Goal: Task Accomplishment & Management: Use online tool/utility

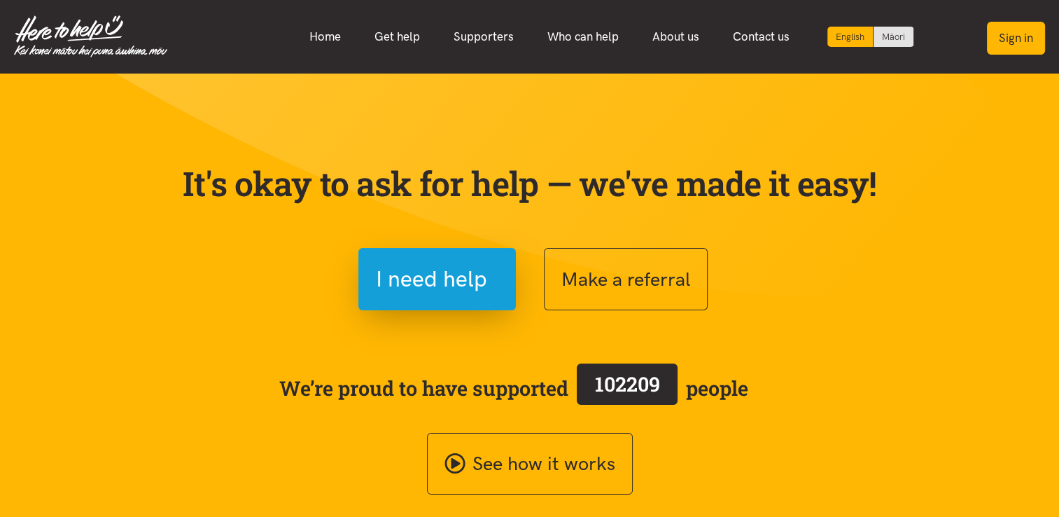
click at [1030, 41] on button "Sign in" at bounding box center [1016, 38] width 58 height 33
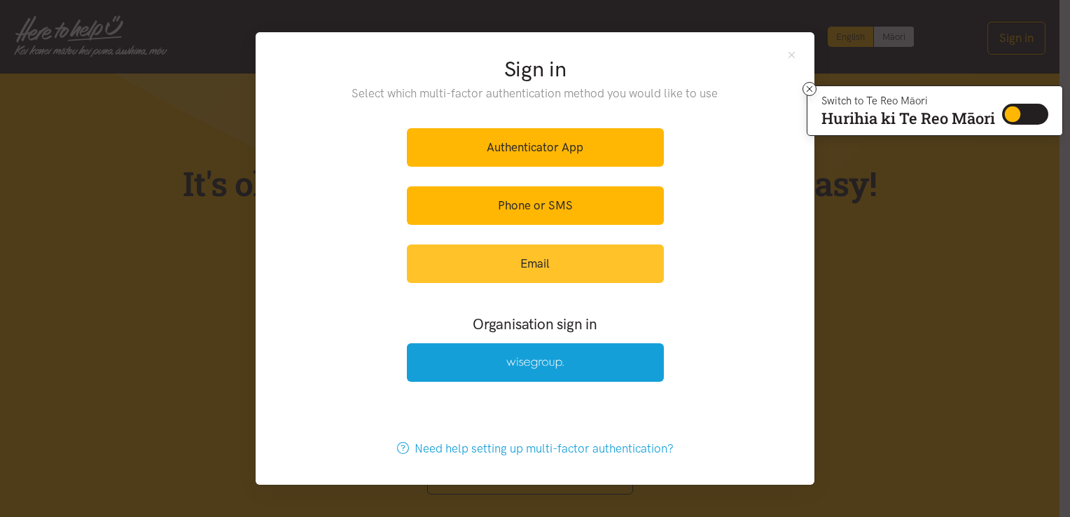
click at [568, 269] on link "Email" at bounding box center [535, 263] width 257 height 38
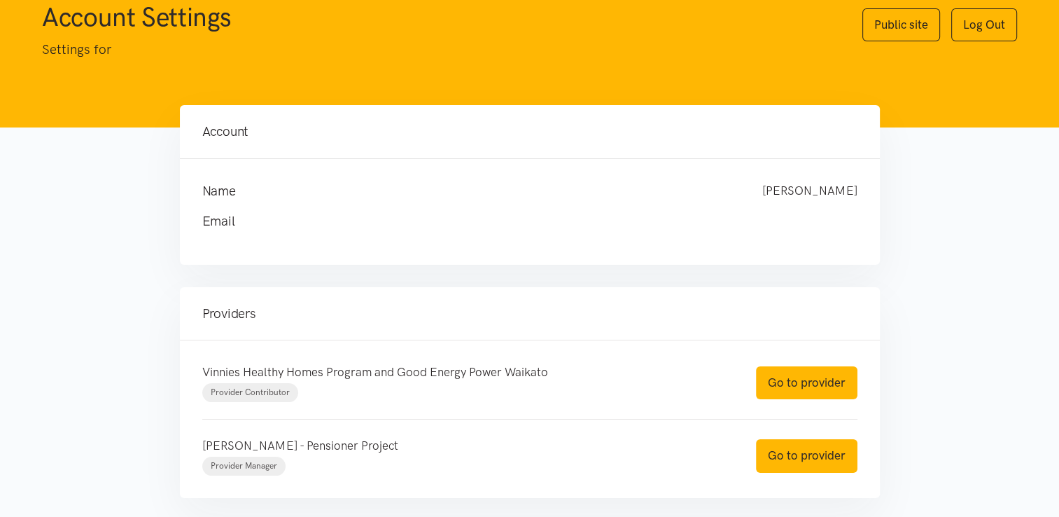
scroll to position [126, 0]
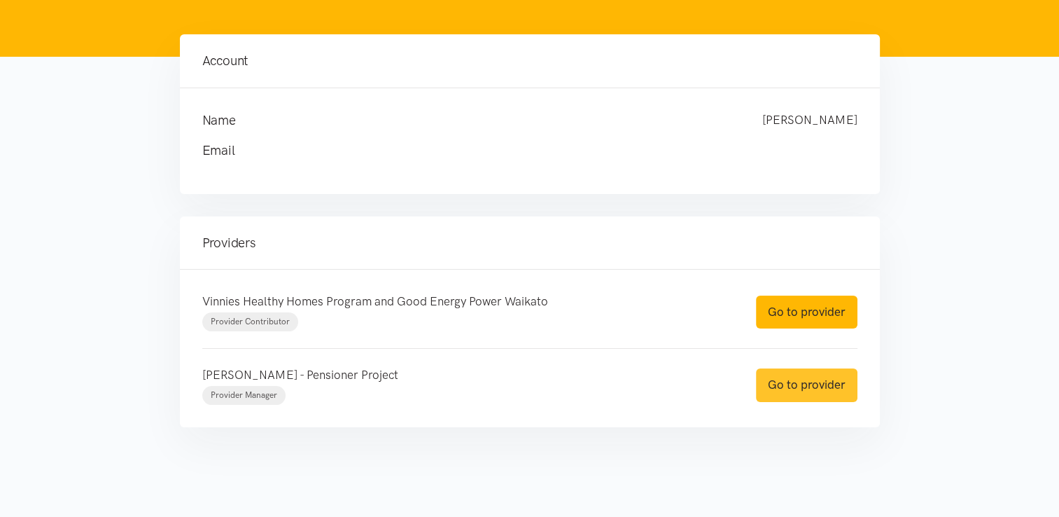
click at [801, 381] on link "Go to provider" at bounding box center [806, 384] width 101 height 33
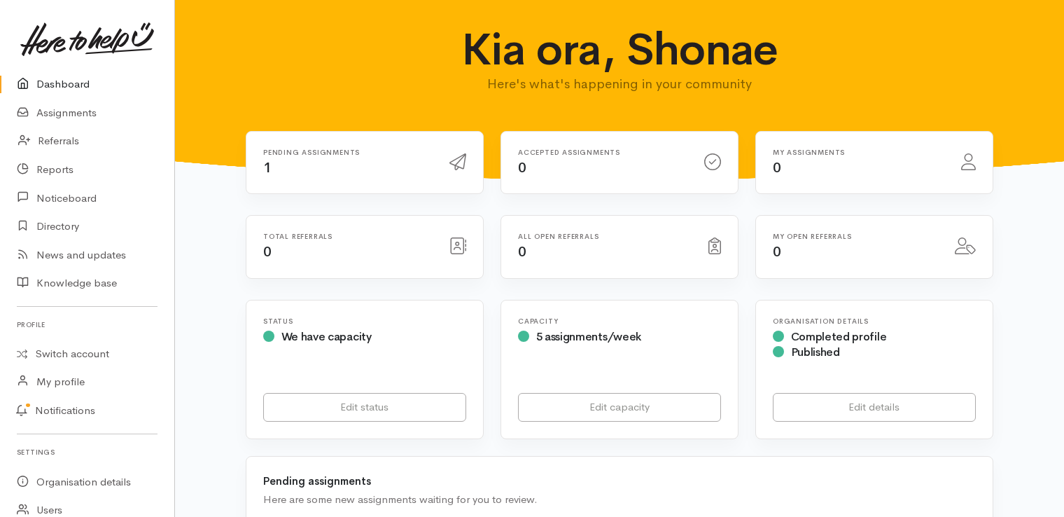
click at [309, 164] on div "Pending assignments 1" at bounding box center [348, 162] width 186 height 29
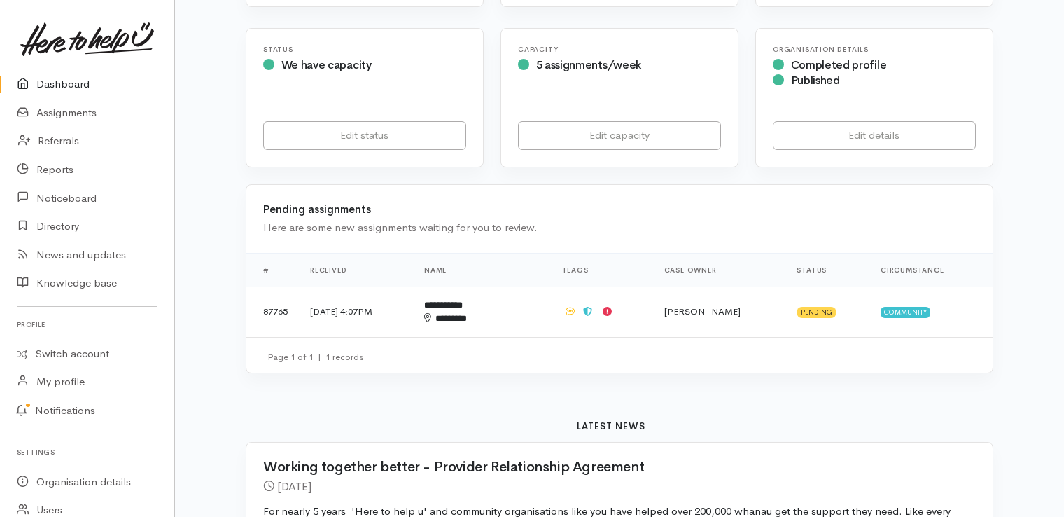
scroll to position [280, 0]
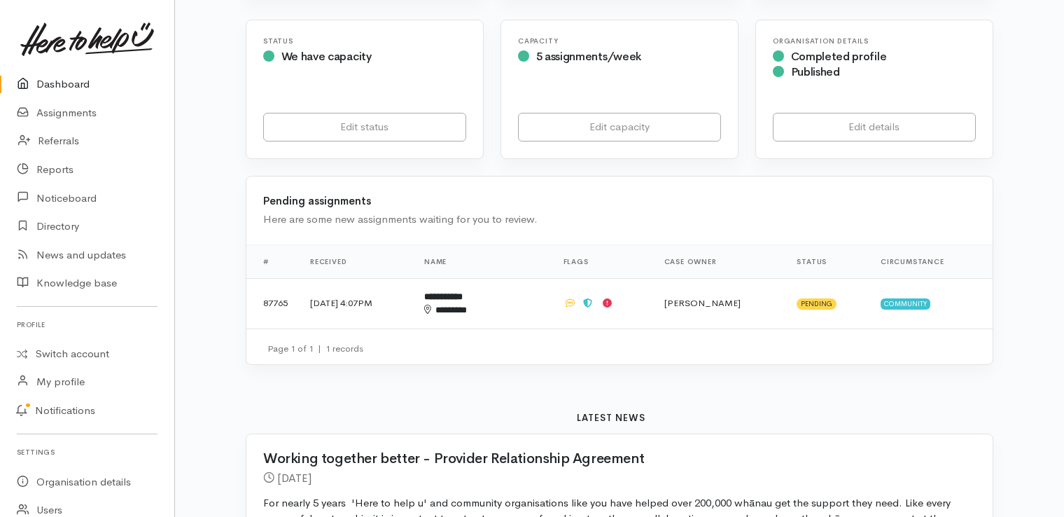
drag, startPoint x: 383, startPoint y: 307, endPoint x: 415, endPoint y: 337, distance: 44.6
click at [415, 337] on div "**********" at bounding box center [620, 271] width 748 height 190
drag, startPoint x: 415, startPoint y: 337, endPoint x: 428, endPoint y: 397, distance: 60.8
click at [365, 305] on td "18 Aug 2025, 4:07PM" at bounding box center [356, 303] width 114 height 50
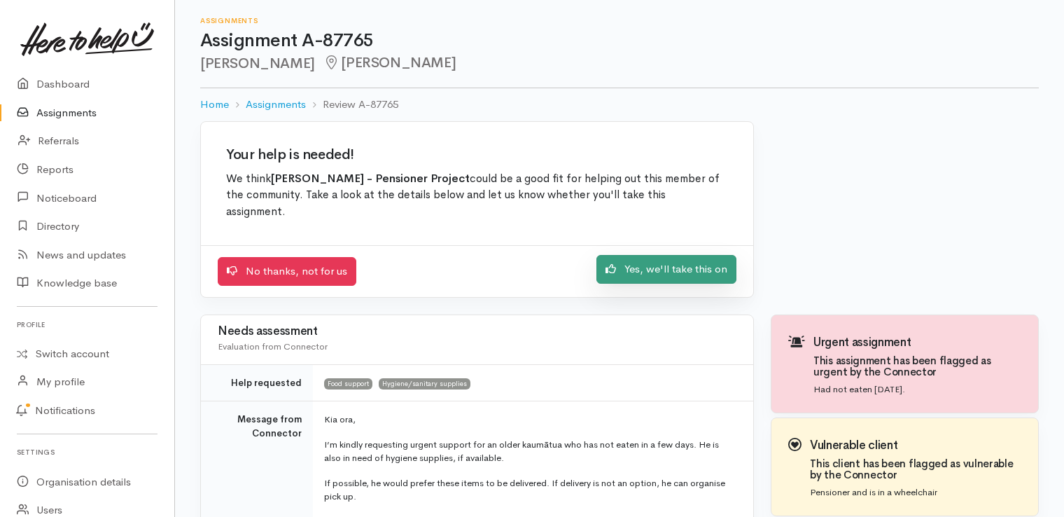
click at [643, 256] on link "Yes, we'll take this on" at bounding box center [666, 269] width 140 height 29
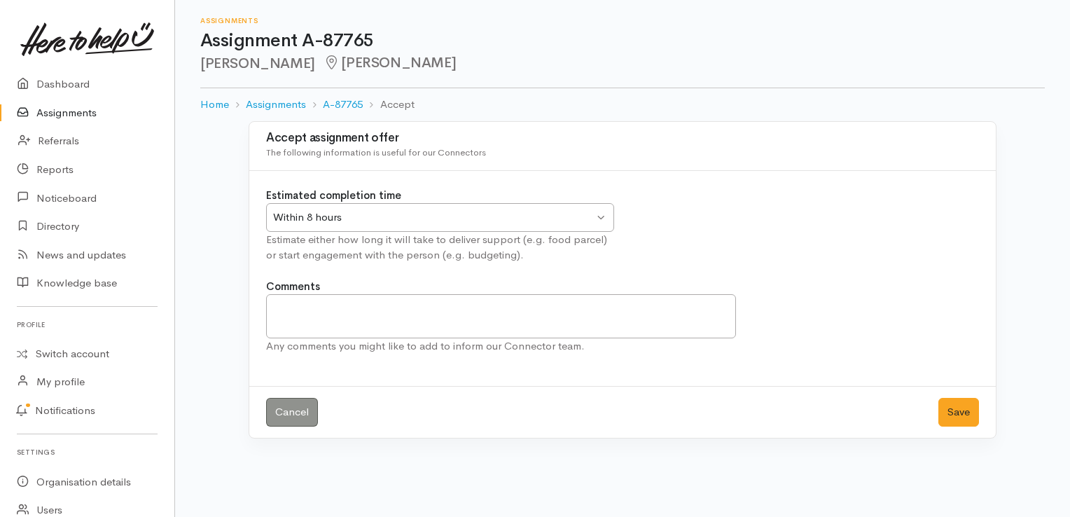
click at [568, 215] on div "Within 8 hours" at bounding box center [433, 217] width 321 height 16
click at [959, 413] on button "Save" at bounding box center [958, 412] width 41 height 29
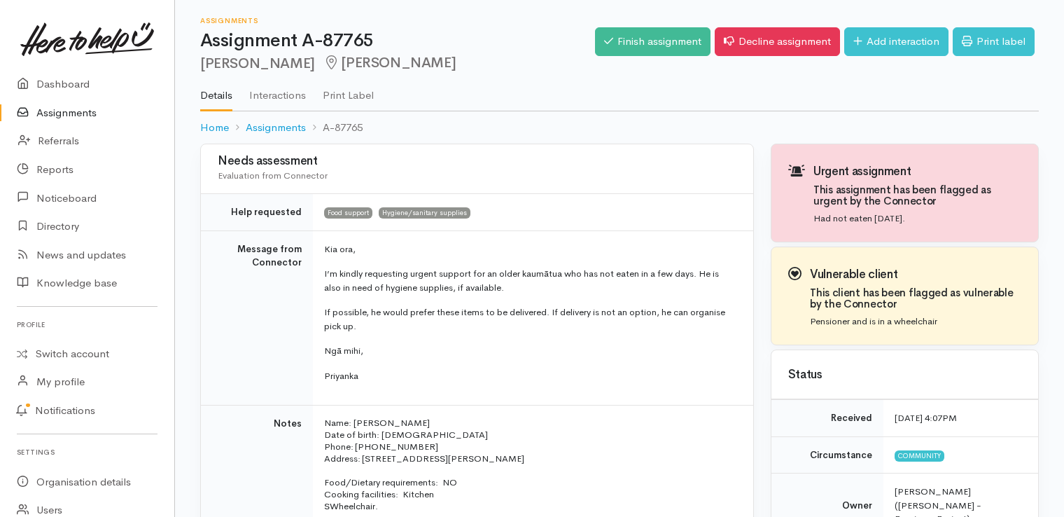
click at [440, 382] on td "Kia ora, I’m kindly requesting urgent support for an older kaumātua who has not…" at bounding box center [533, 317] width 440 height 175
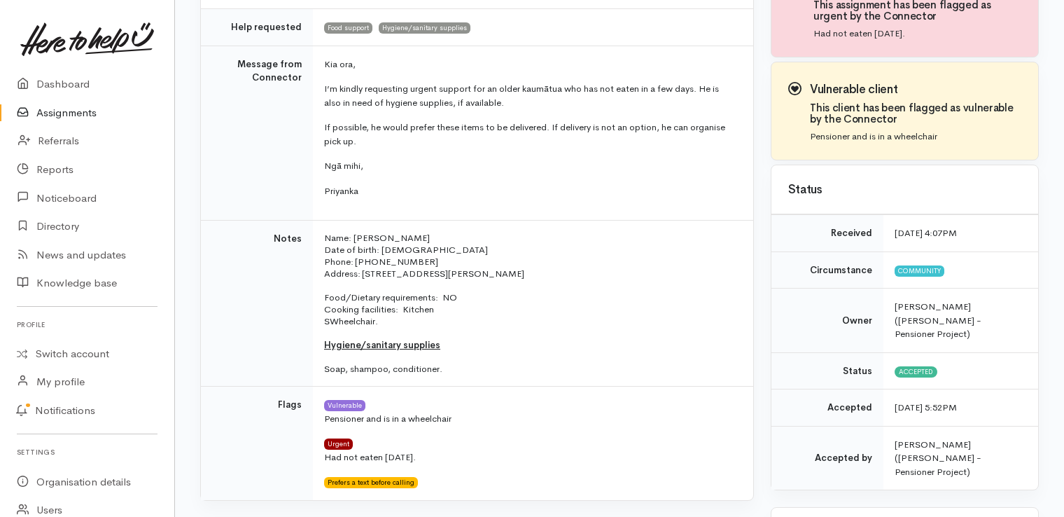
scroll to position [210, 0]
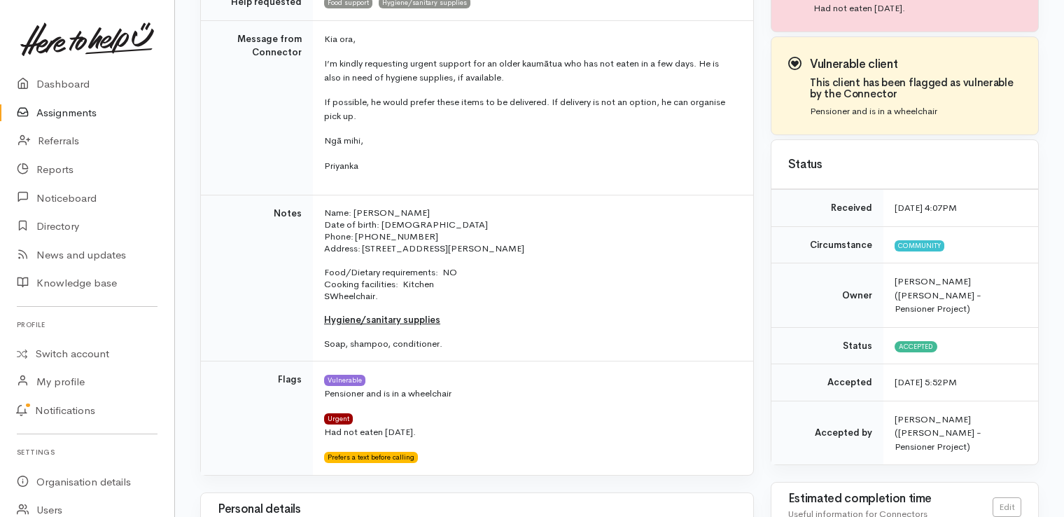
click at [469, 494] on div "Personal details Information about the person" at bounding box center [477, 517] width 552 height 49
drag, startPoint x: 403, startPoint y: 210, endPoint x: 354, endPoint y: 213, distance: 49.1
click at [354, 213] on p "Name: Paora Tewao Date of birth: 14/12/1958 Phone: 02108457724" at bounding box center [530, 224] width 412 height 36
copy p "Paora Tewao"
click at [514, 467] on td "Vulnerable Pensioner and is in a wheelchair Urgent Had not eaten in 2 days. Pre…" at bounding box center [533, 417] width 440 height 113
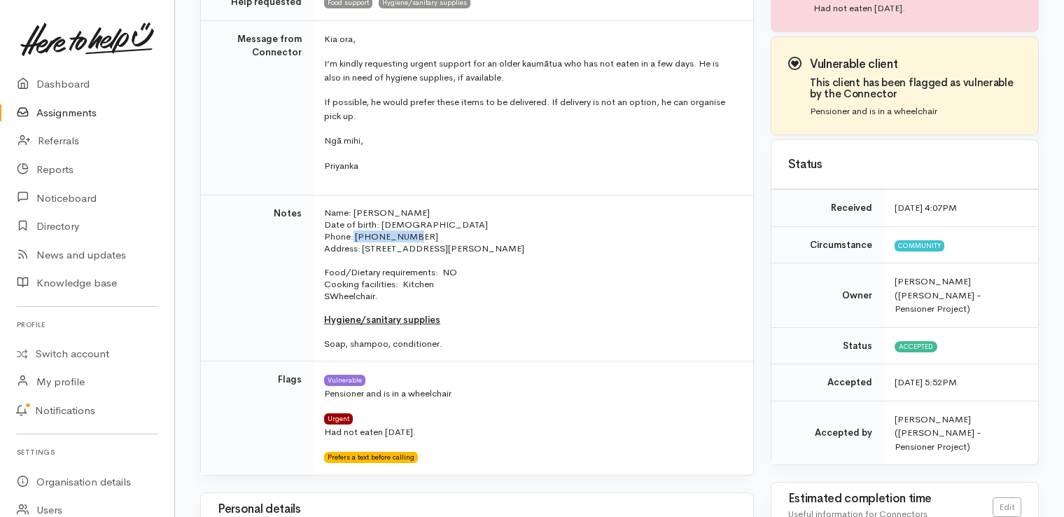
drag, startPoint x: 353, startPoint y: 233, endPoint x: 421, endPoint y: 234, distance: 68.6
click at [421, 234] on p "Name: Paora Tewao Date of birth: 14/12/1958 Phone: 02108457724" at bounding box center [530, 224] width 412 height 36
copy p "02108457724"
click at [546, 466] on td "Vulnerable Pensioner and is in a wheelchair Urgent Had not eaten in 2 days. Pre…" at bounding box center [533, 417] width 440 height 113
click at [488, 274] on p "Food/Dietary requirements: NO Cooking facilities: Kitchen SWheelchair." at bounding box center [530, 284] width 412 height 36
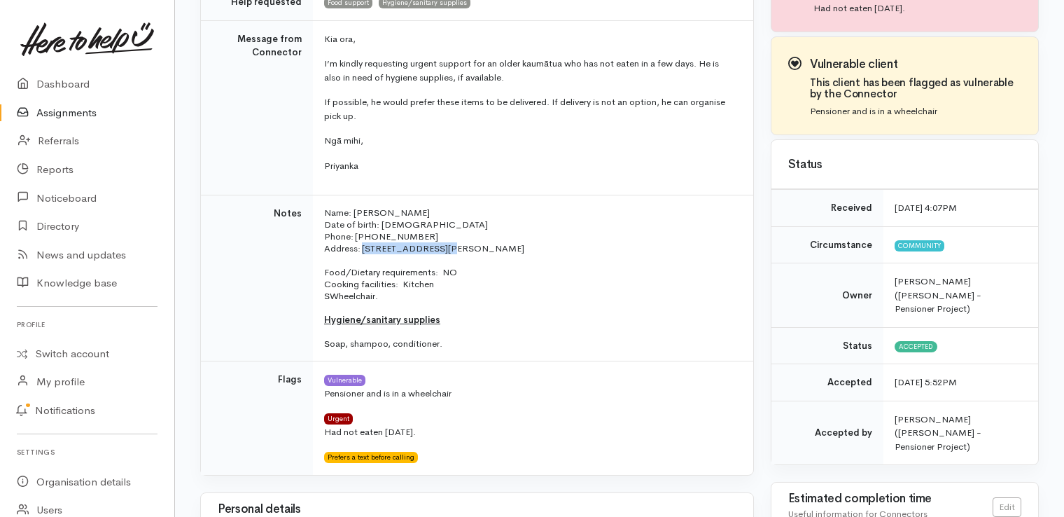
drag, startPoint x: 361, startPoint y: 246, endPoint x: 437, endPoint y: 247, distance: 75.6
click at [437, 247] on p "Address: [STREET_ADDRESS][PERSON_NAME]" at bounding box center [530, 248] width 412 height 12
copy p "[STREET_ADDRESS][PERSON_NAME]"
click at [510, 303] on p at bounding box center [530, 308] width 412 height 12
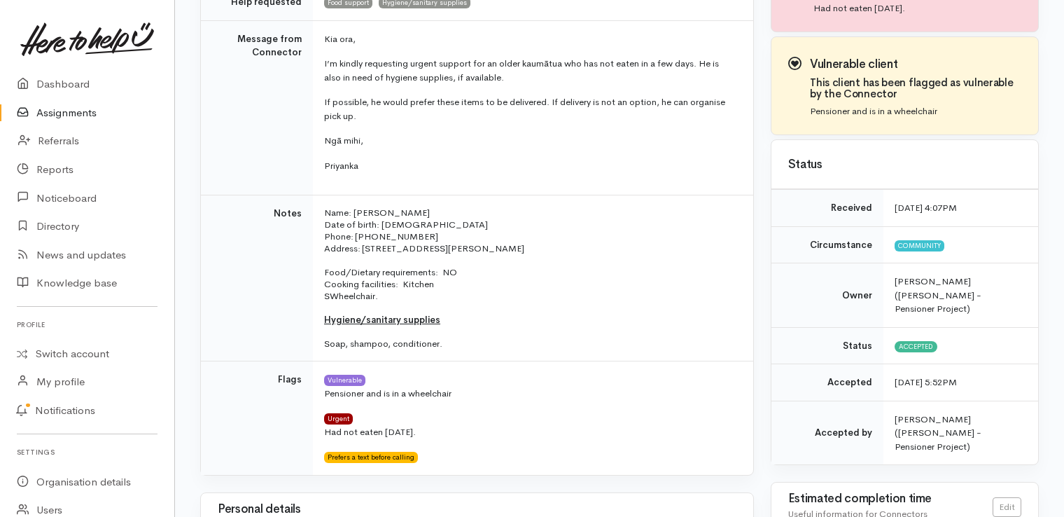
click at [594, 230] on p "Name: Paora Tewao Date of birth: 14/12/1958 Phone: 02108457724" at bounding box center [530, 224] width 412 height 36
drag, startPoint x: 356, startPoint y: 234, endPoint x: 416, endPoint y: 235, distance: 60.2
click at [416, 235] on p "Name: Paora Tewao Date of birth: 14/12/1958 Phone: 02108457724" at bounding box center [530, 224] width 412 height 36
copy p "02108457724"
click at [529, 319] on p "Hygiene/sanitary supplies" at bounding box center [530, 320] width 412 height 12
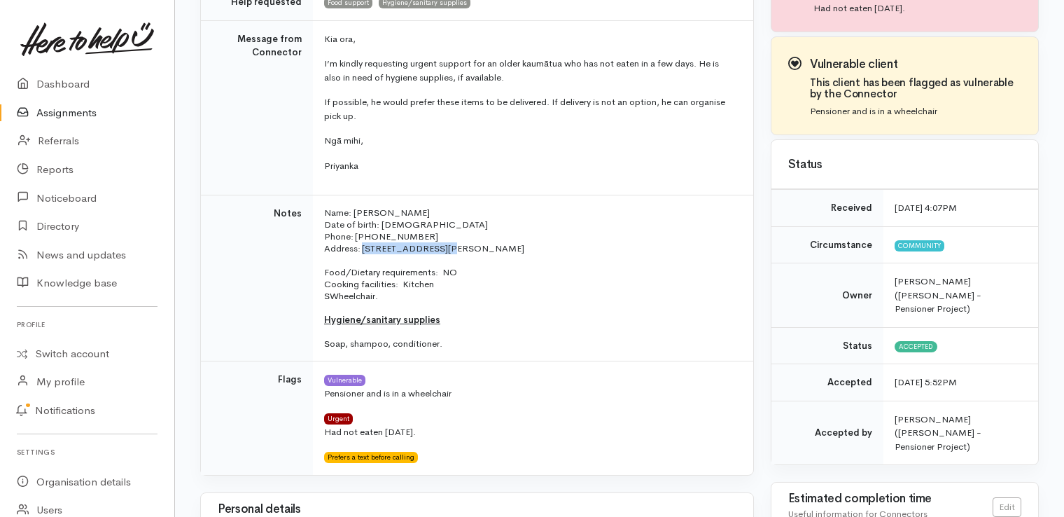
drag, startPoint x: 361, startPoint y: 245, endPoint x: 437, endPoint y: 246, distance: 76.3
click at [437, 246] on p "Address: [STREET_ADDRESS][PERSON_NAME]" at bounding box center [530, 248] width 412 height 12
copy p "[STREET_ADDRESS][PERSON_NAME]"
click at [552, 342] on p "Soap, shampoo, conditioner." at bounding box center [530, 343] width 412 height 12
click at [624, 463] on td "Vulnerable Pensioner and is in a wheelchair Urgent Had not eaten in 2 days. Pre…" at bounding box center [533, 417] width 440 height 113
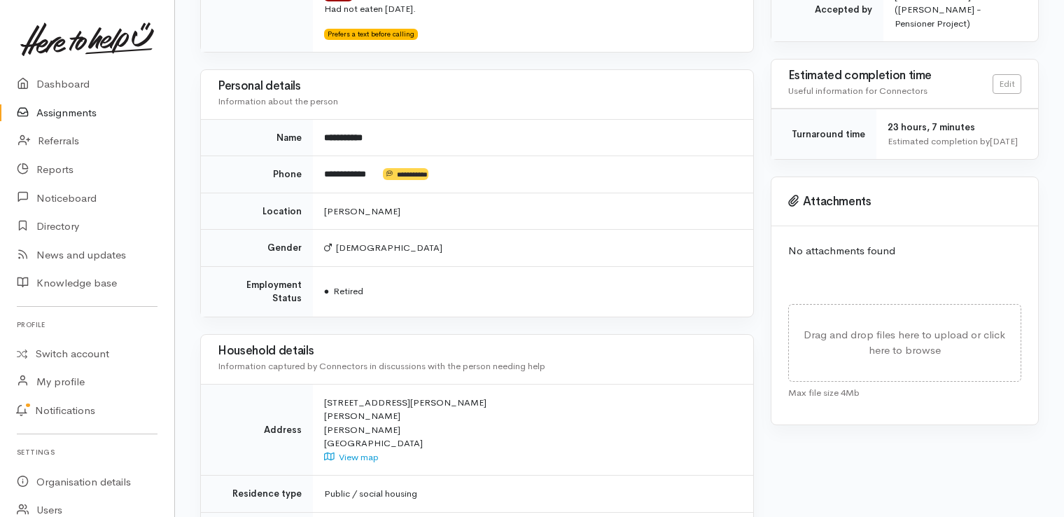
scroll to position [490, 0]
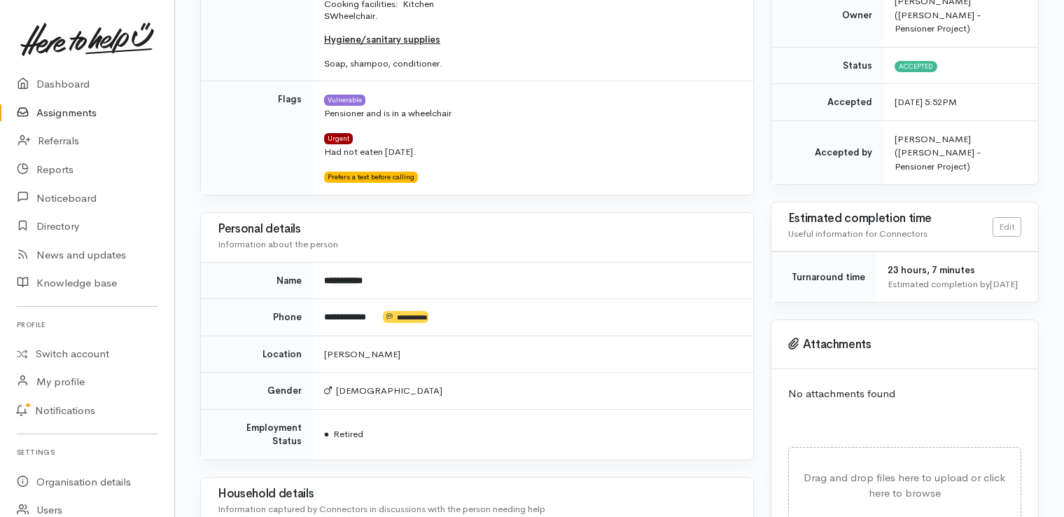
click at [198, 365] on div "Needs assessment Evaluation from Connector Help requested Food support Hygiene/…" at bounding box center [477, 324] width 570 height 1340
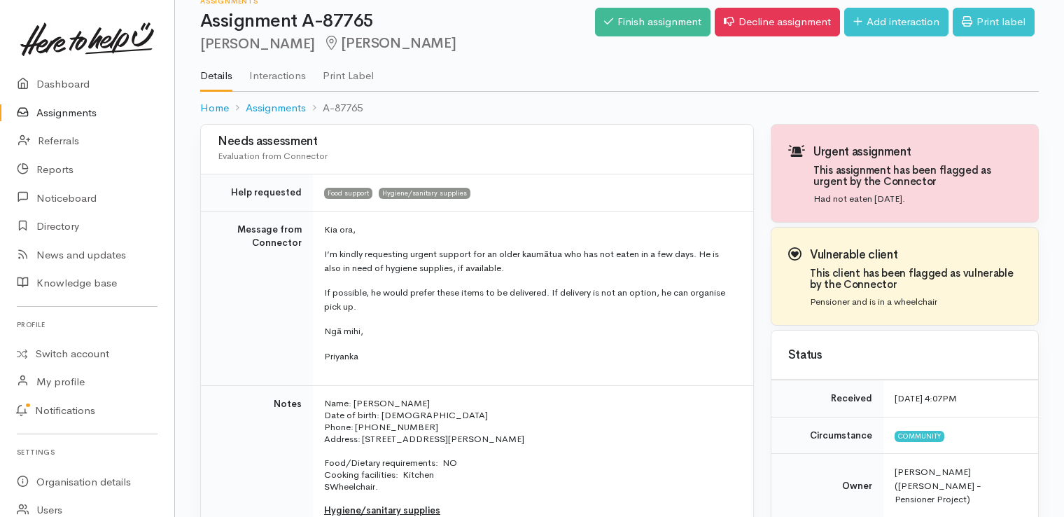
scroll to position [0, 0]
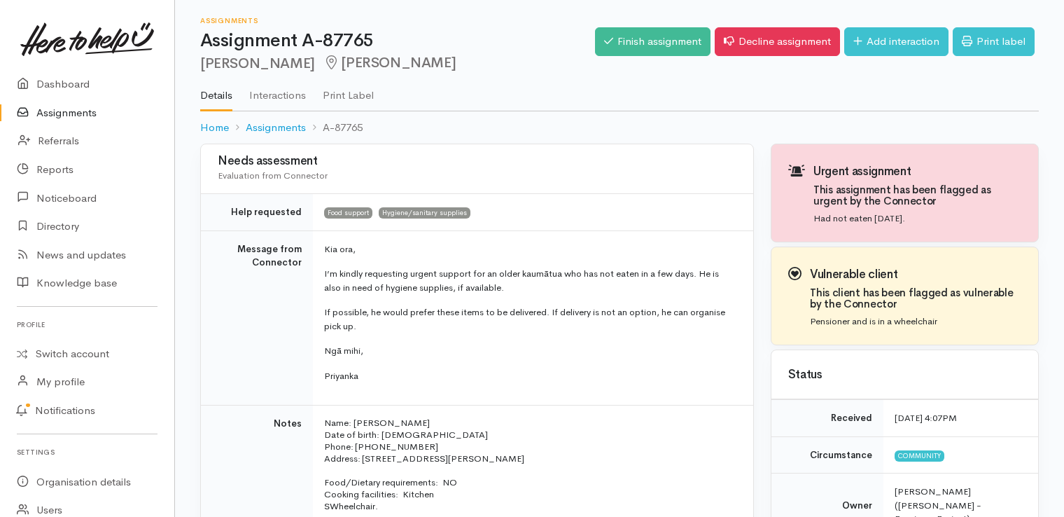
click at [494, 373] on p "Priyanka" at bounding box center [530, 376] width 412 height 14
click at [572, 166] on div "Needs assessment Evaluation from Connector" at bounding box center [477, 168] width 519 height 37
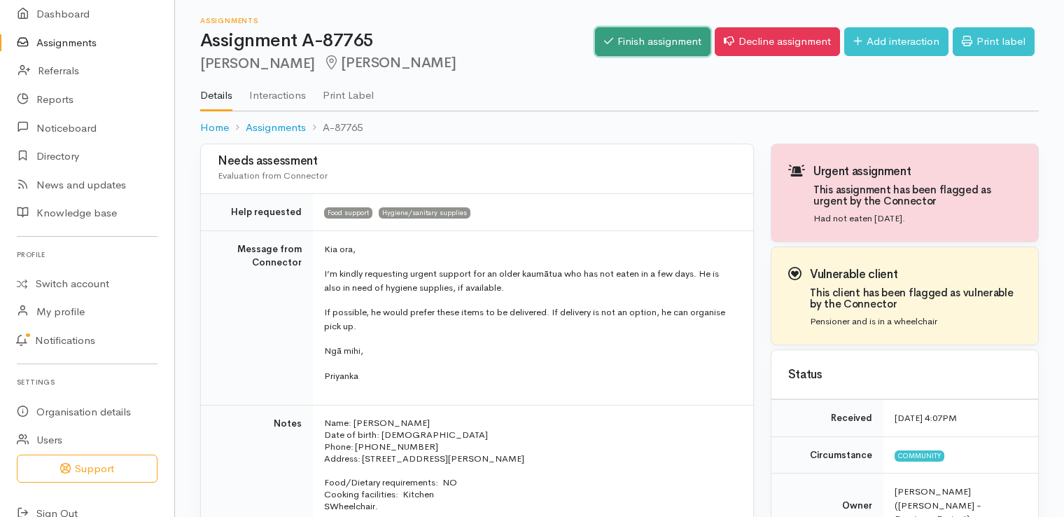
click at [659, 39] on link "Finish assignment" at bounding box center [652, 41] width 115 height 29
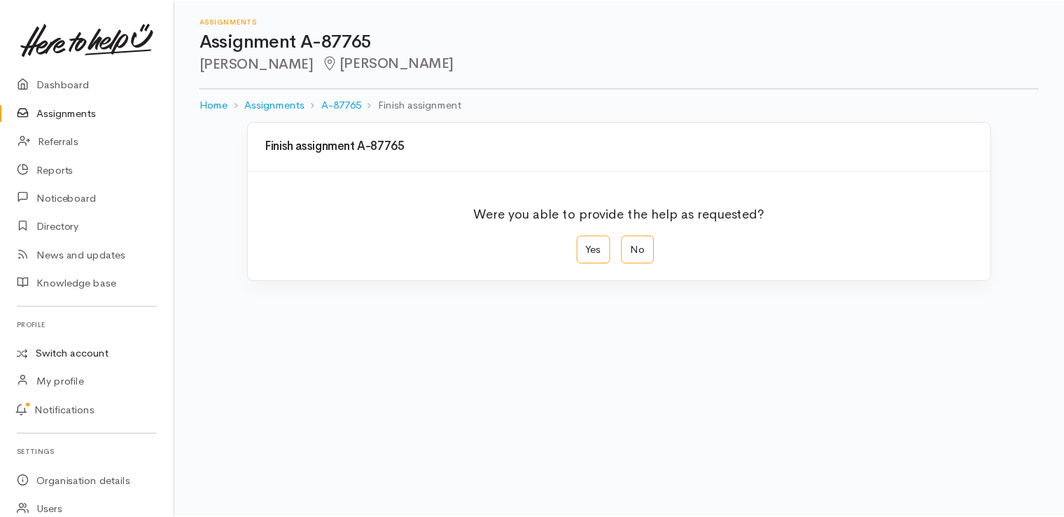
scroll to position [70, 0]
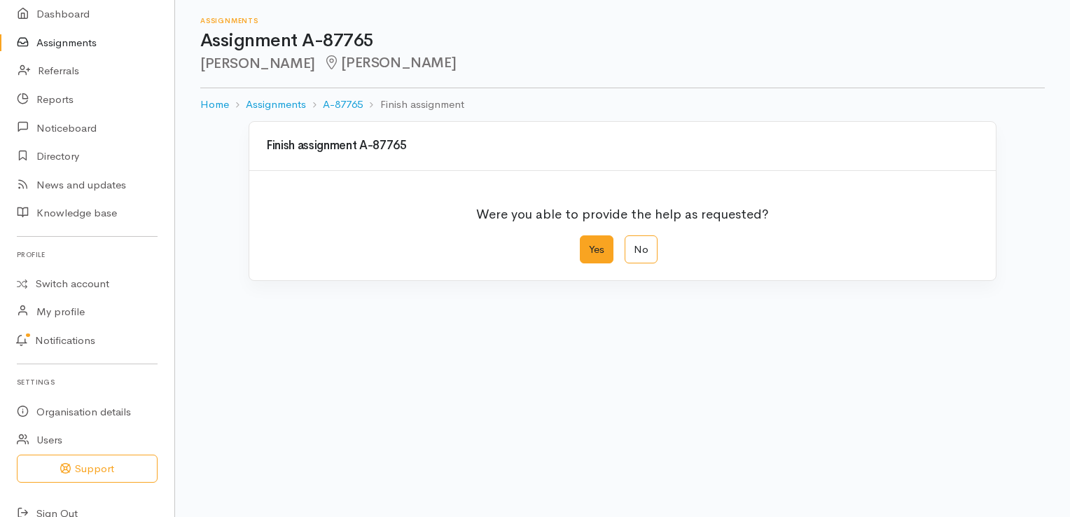
click at [596, 248] on label "Yes" at bounding box center [597, 249] width 34 height 29
click at [589, 244] on input "Yes" at bounding box center [584, 239] width 9 height 9
radio input "true"
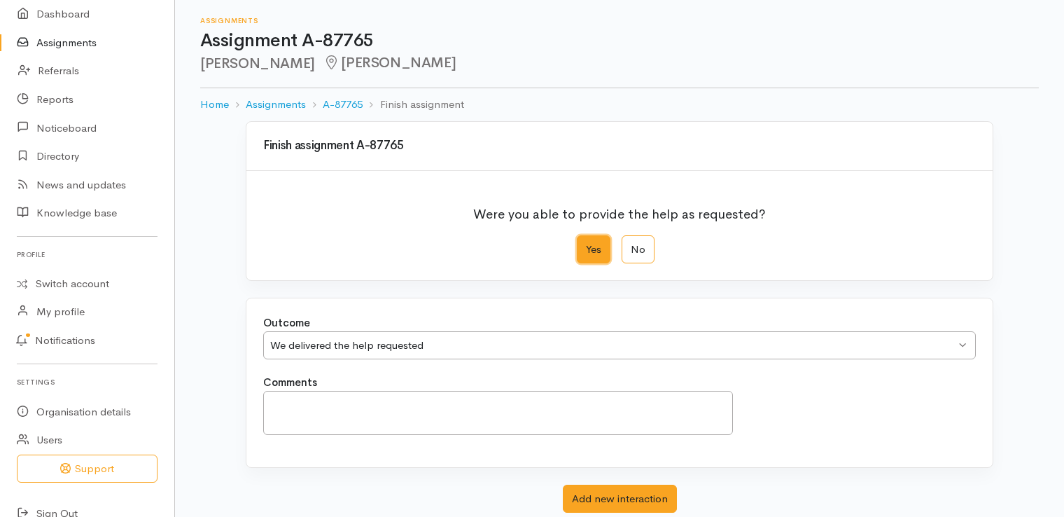
click at [507, 351] on div "We delivered the help requested" at bounding box center [612, 345] width 685 height 16
click at [512, 378] on div "Outcome We delivered the help requested We delivered the help requested We deli…" at bounding box center [619, 382] width 746 height 169
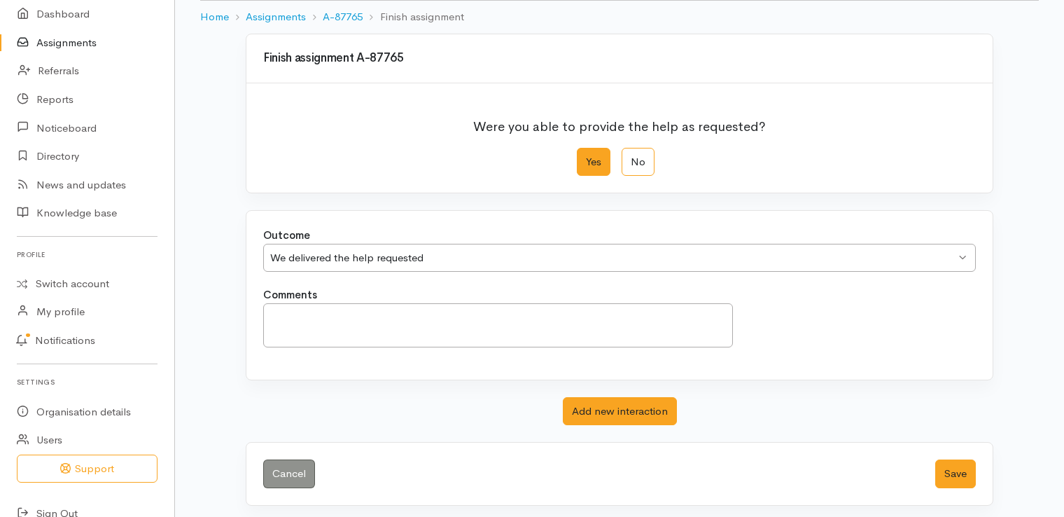
scroll to position [90, 0]
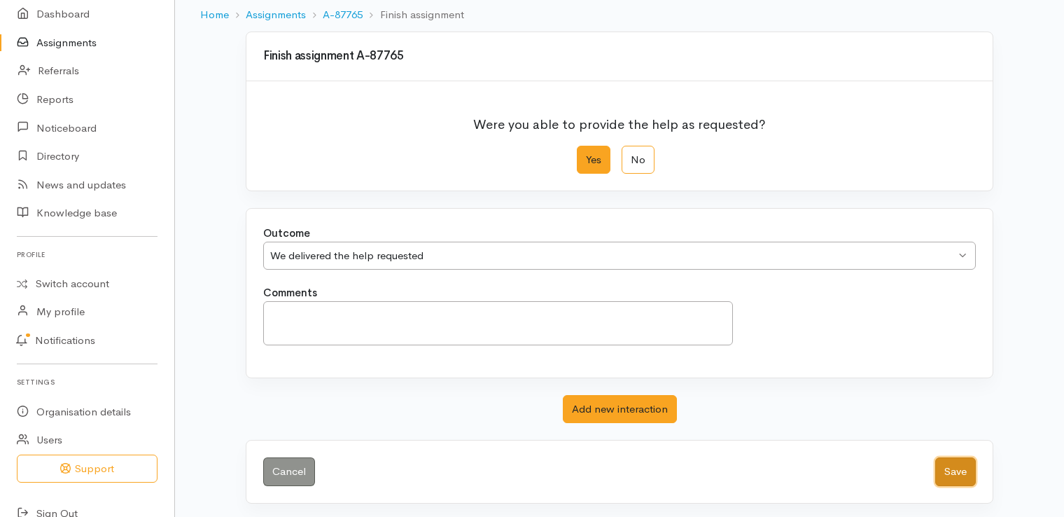
click at [942, 469] on button "Save" at bounding box center [955, 471] width 41 height 29
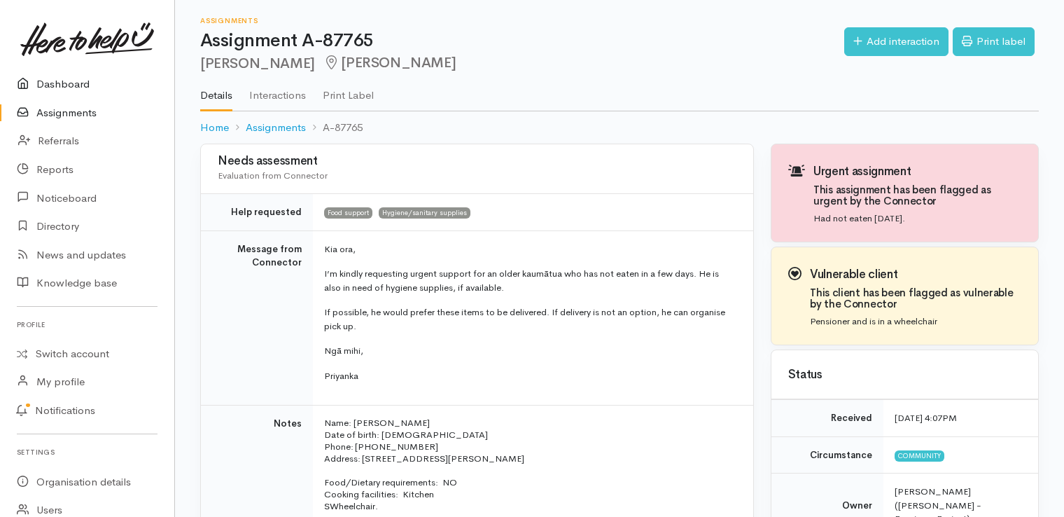
click at [66, 89] on link "Dashboard" at bounding box center [87, 84] width 174 height 29
